Goal: Find specific page/section: Find specific page/section

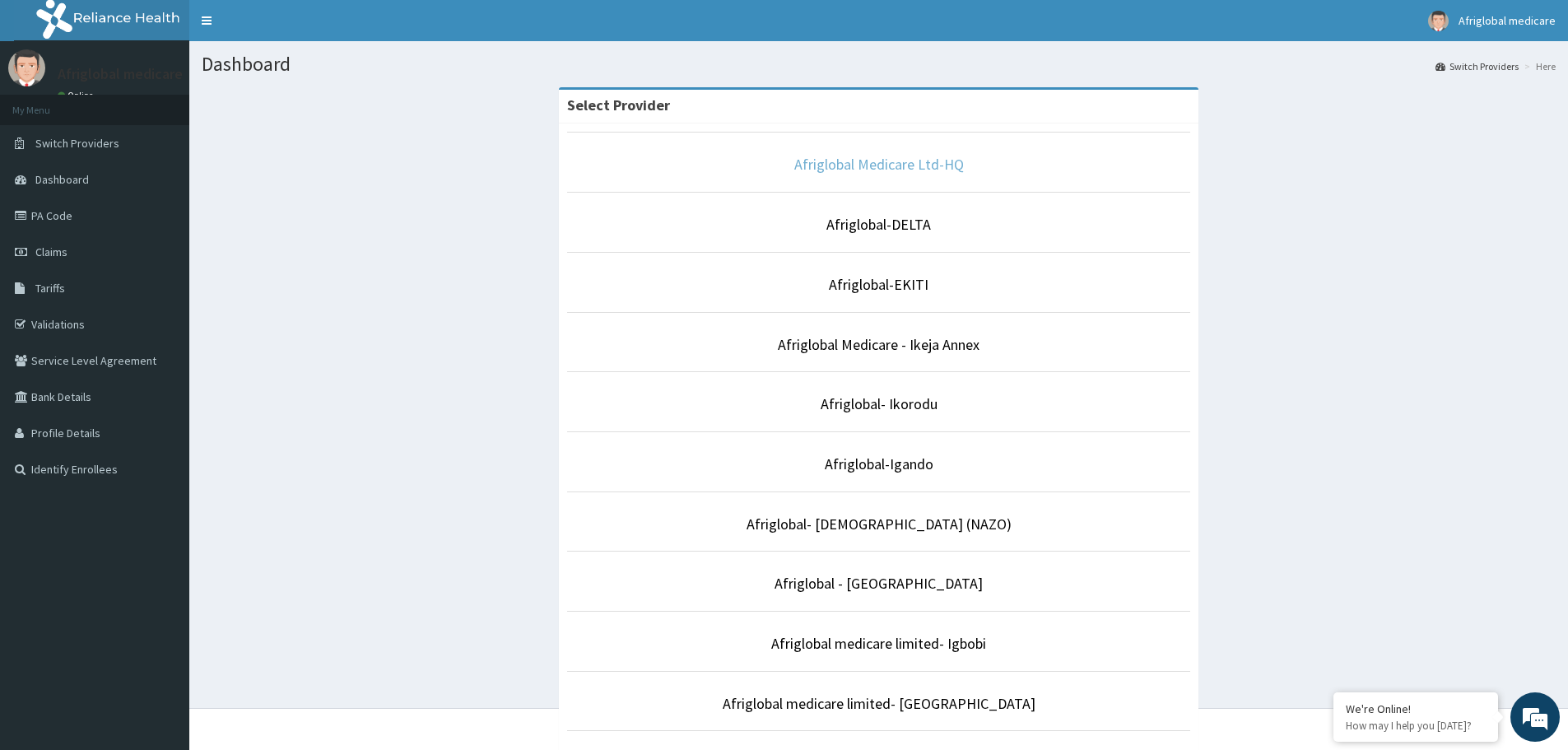
click at [901, 173] on link "Afriglobal Medicare Ltd-HQ" at bounding box center [879, 164] width 170 height 19
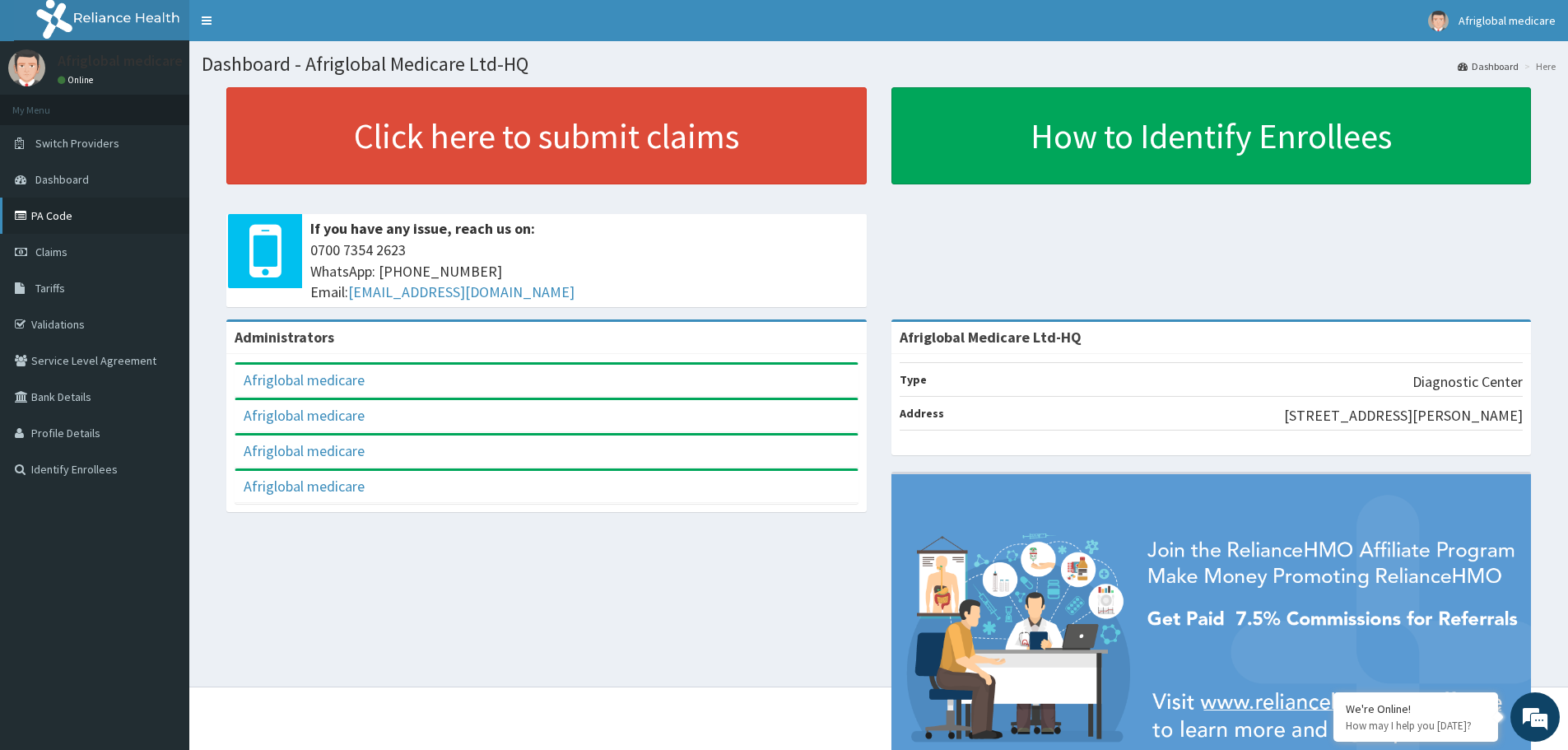
click at [61, 208] on link "PA Code" at bounding box center [94, 216] width 189 height 36
